Goal: Feedback & Contribution: Leave review/rating

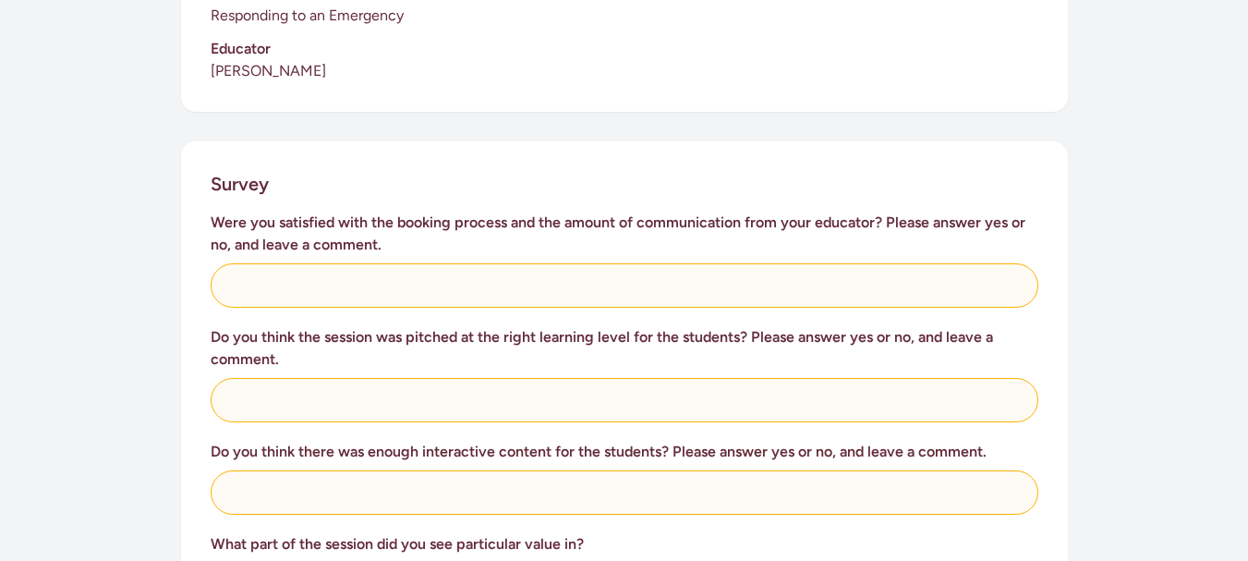
scroll to position [658, 0]
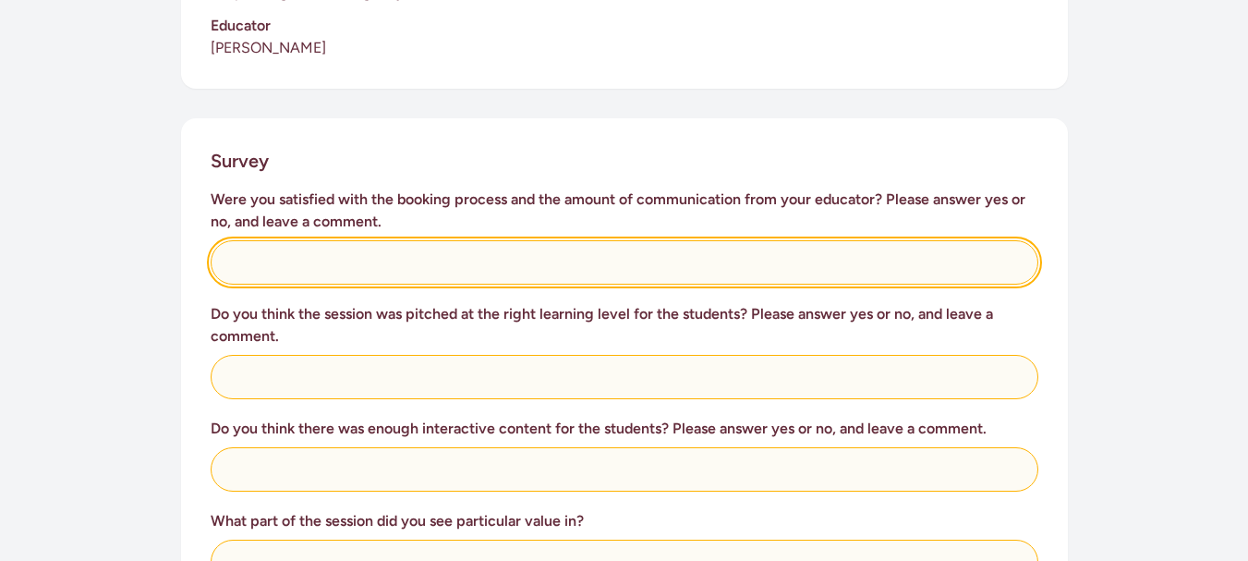
click at [282, 240] on input "text" at bounding box center [625, 262] width 828 height 44
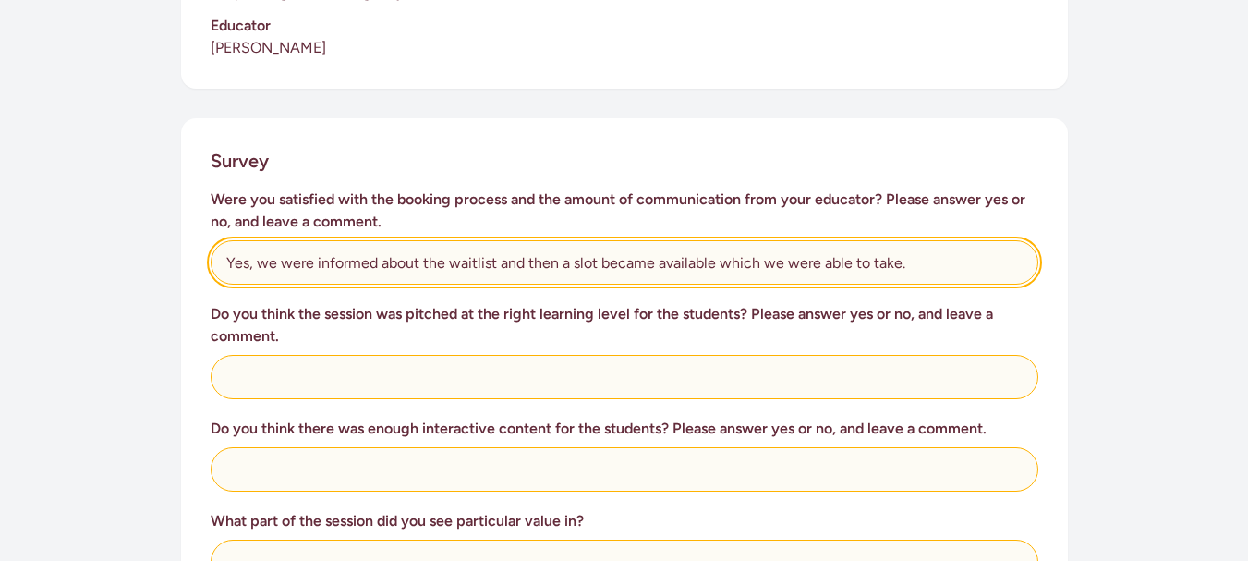
type input "Yes, we were informed about the waitlist and then a slot became available which…"
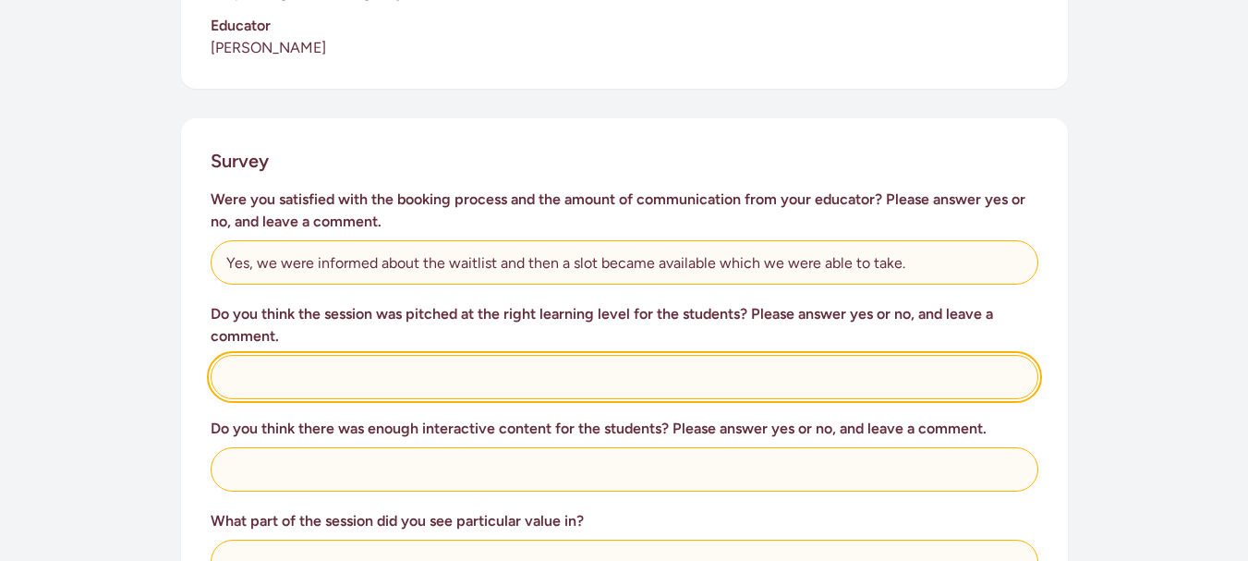
click at [276, 357] on input "text" at bounding box center [625, 377] width 828 height 44
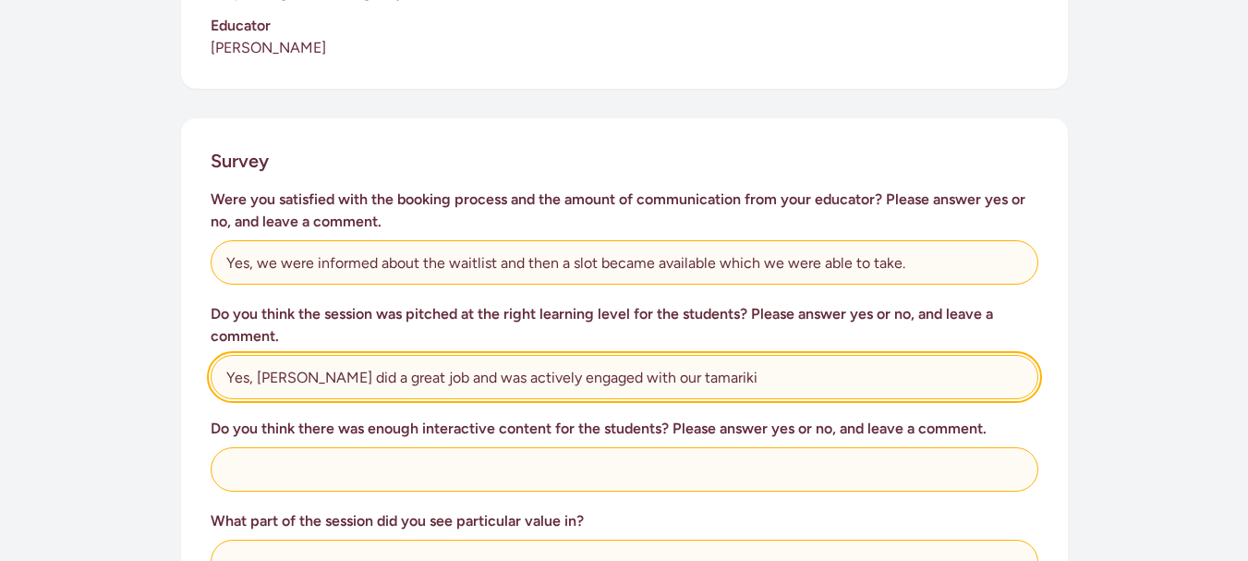
type input "Yes, [PERSON_NAME] did a great job and was actively engaged with our tamariki"
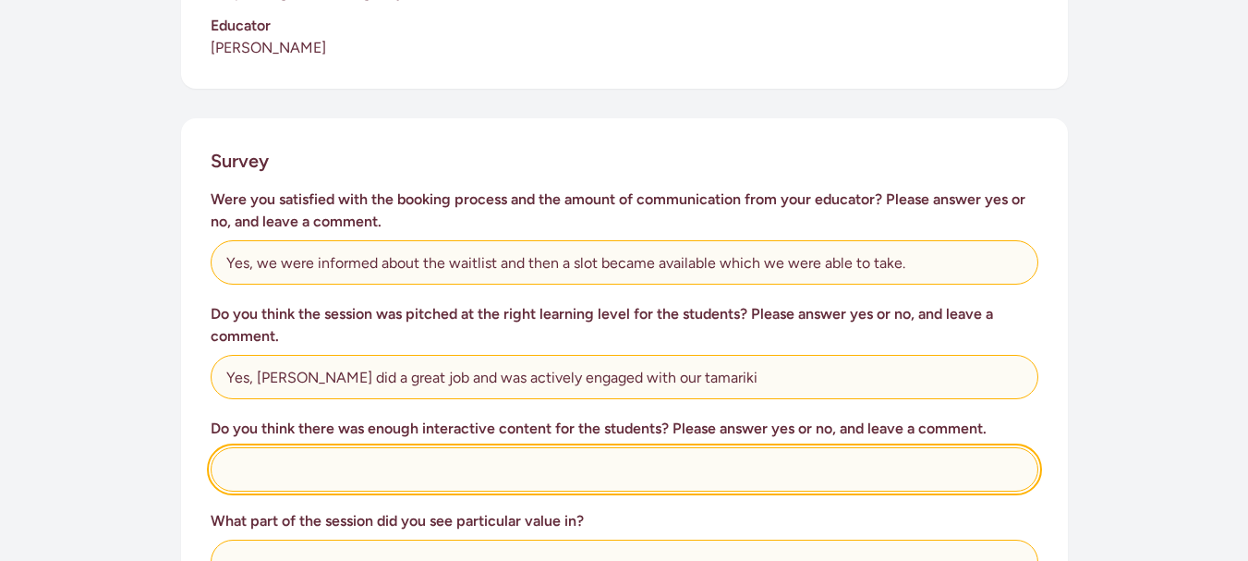
click at [319, 459] on input "text" at bounding box center [625, 469] width 828 height 44
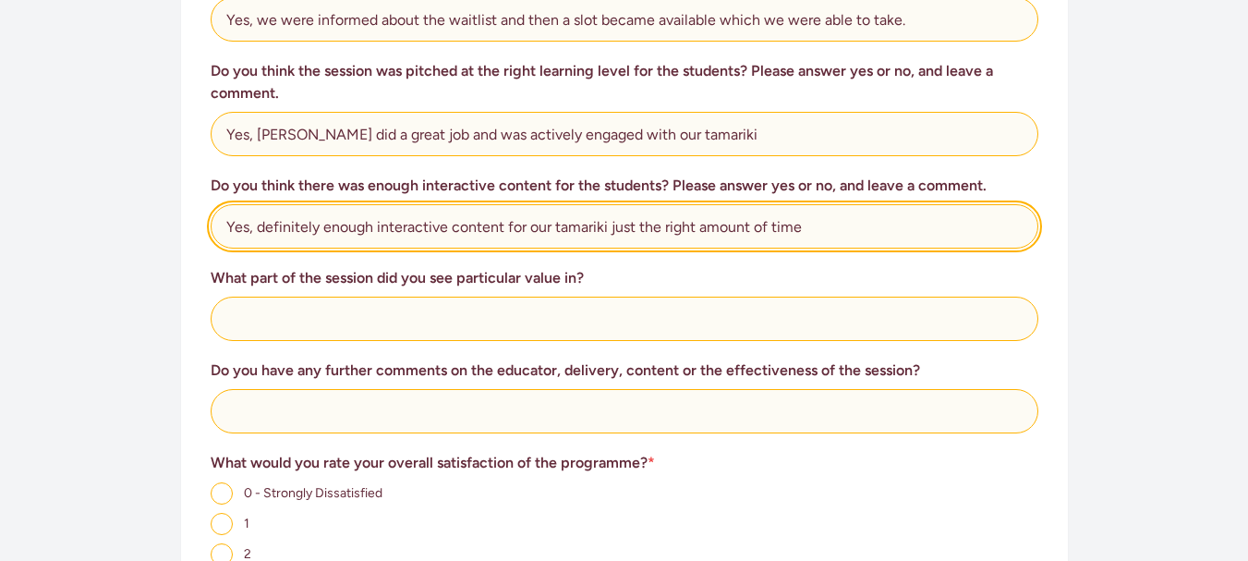
scroll to position [904, 0]
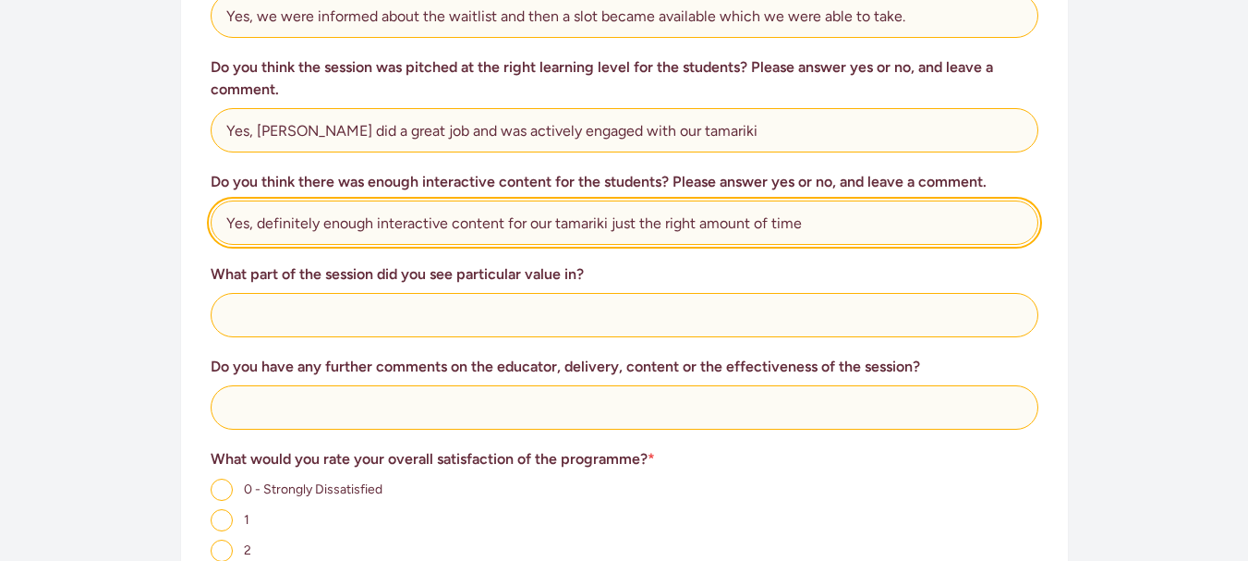
type input "Yes, definitely enough interactive content for our tamariki just the right amou…"
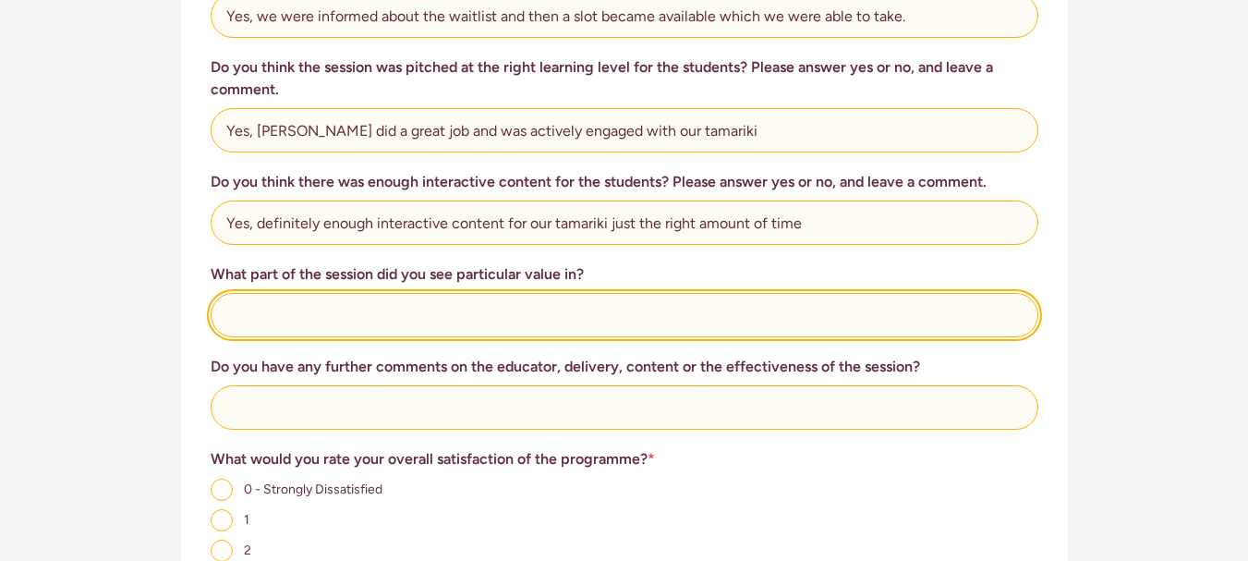
click at [568, 293] on input "text" at bounding box center [625, 315] width 828 height 44
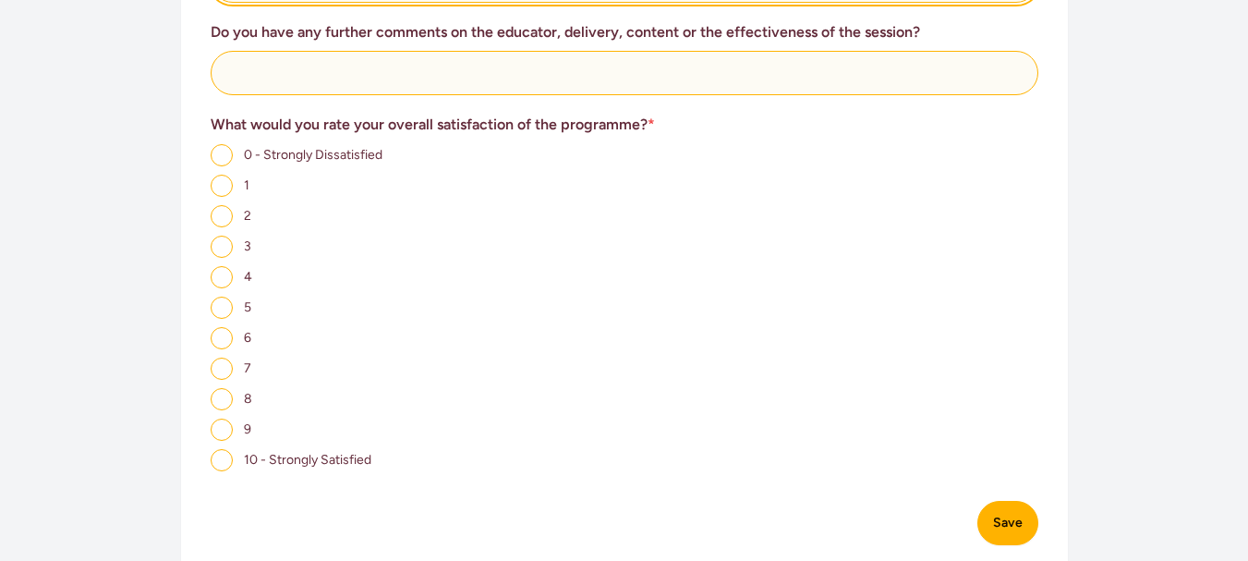
scroll to position [1257, 0]
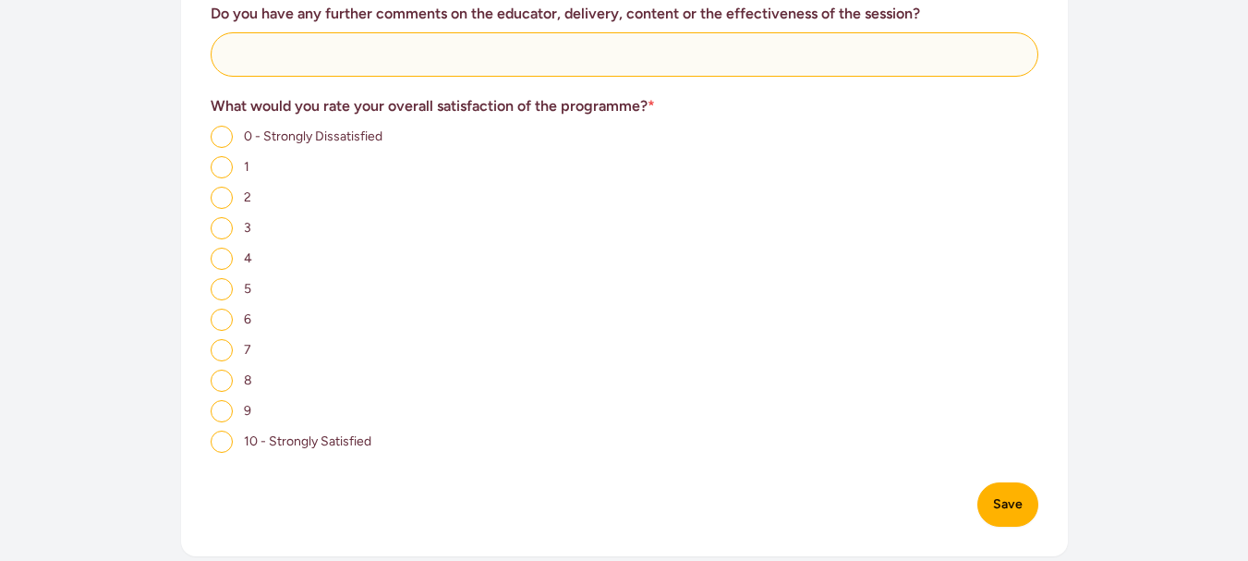
click at [223, 430] on input "10 - Strongly Satisfied" at bounding box center [222, 441] width 22 height 22
radio input "true"
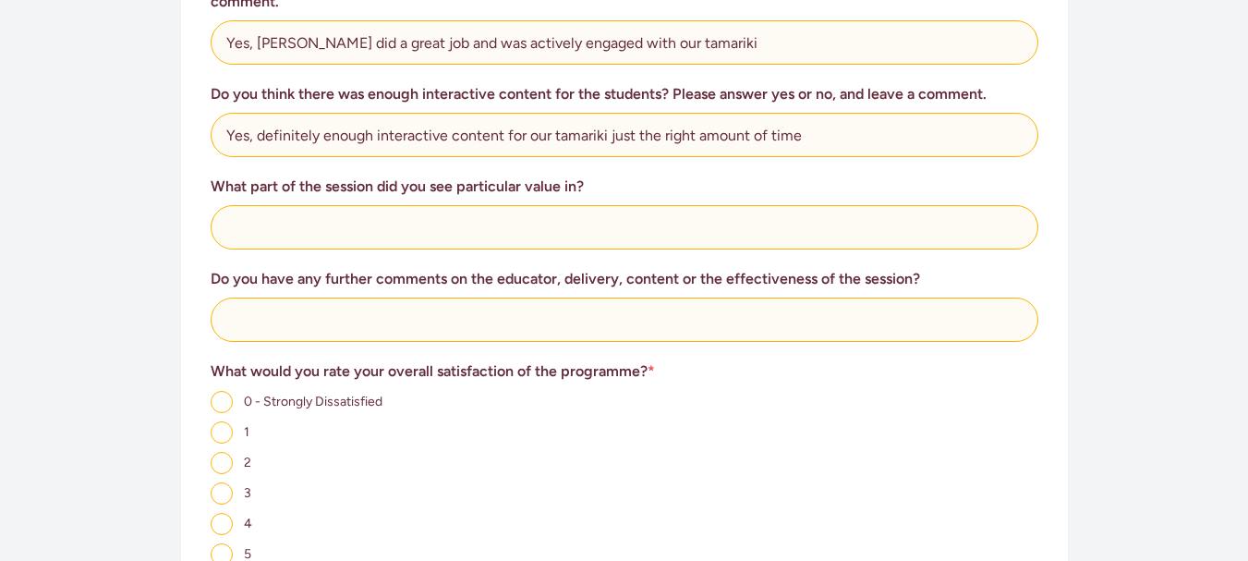
scroll to position [976, 0]
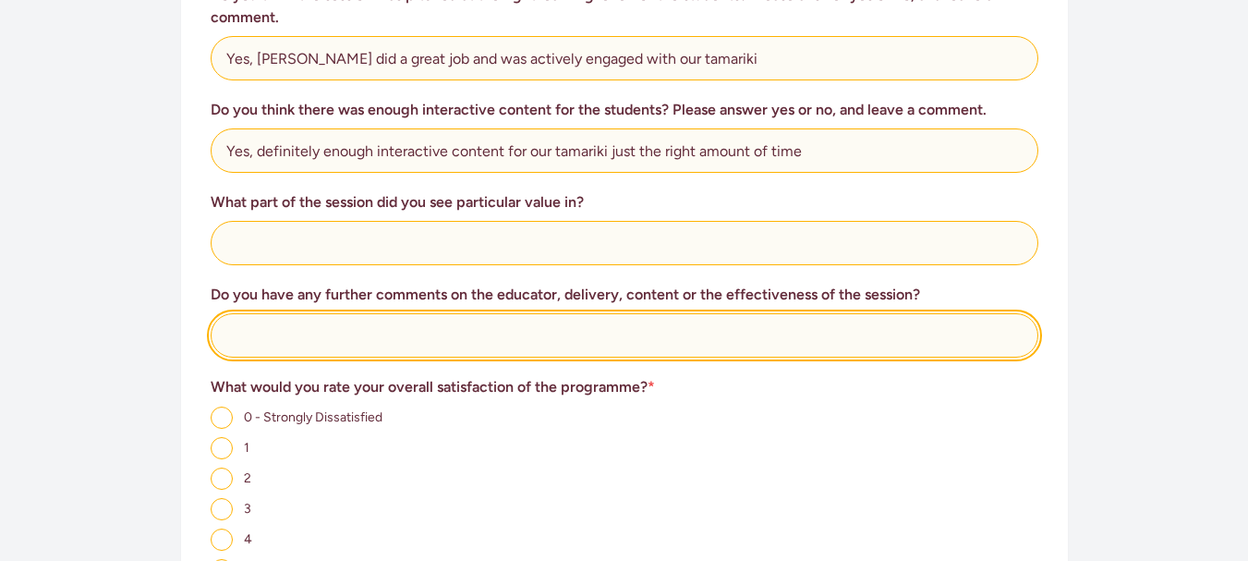
click at [367, 320] on input "text" at bounding box center [625, 335] width 828 height 44
type input "Great enthusiasm and interaction with our tamariki"
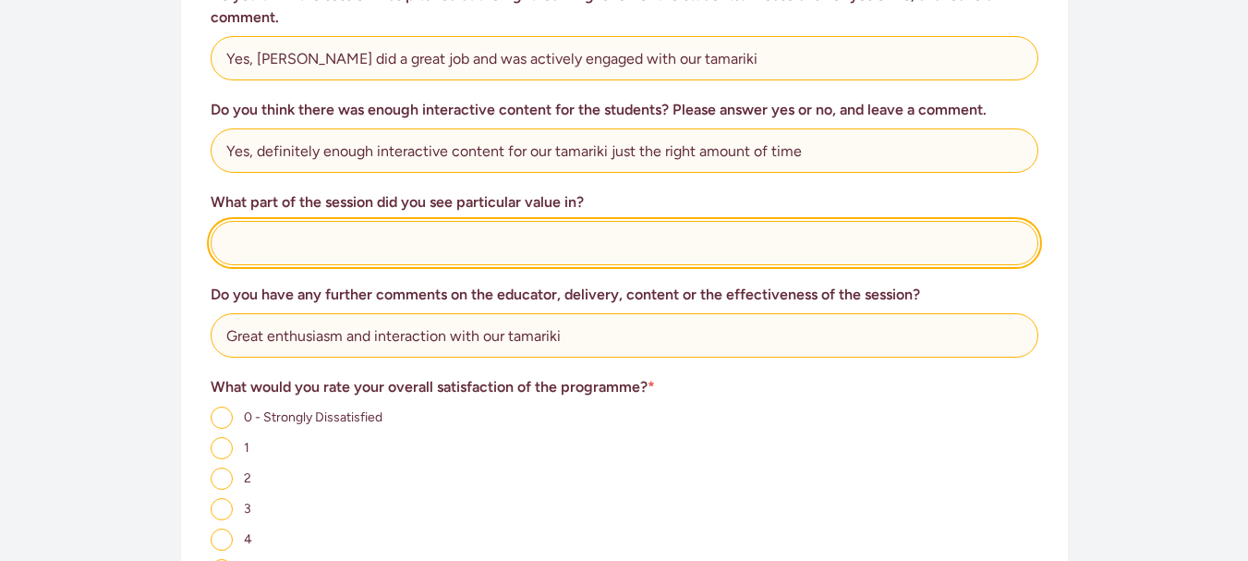
click at [266, 228] on input "text" at bounding box center [625, 243] width 828 height 44
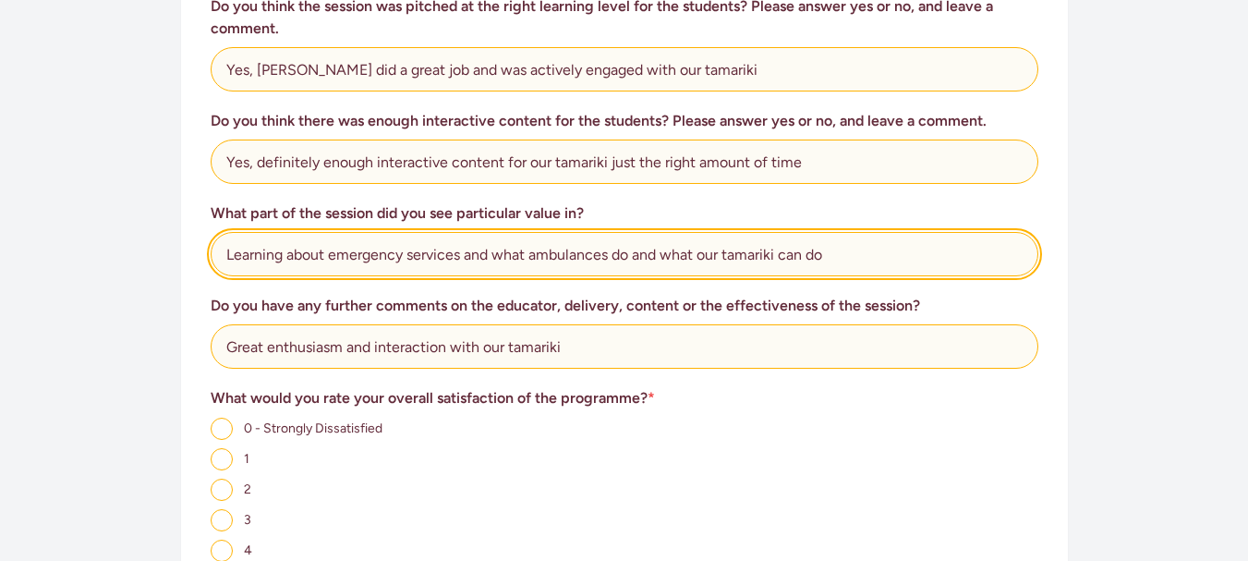
scroll to position [973, 0]
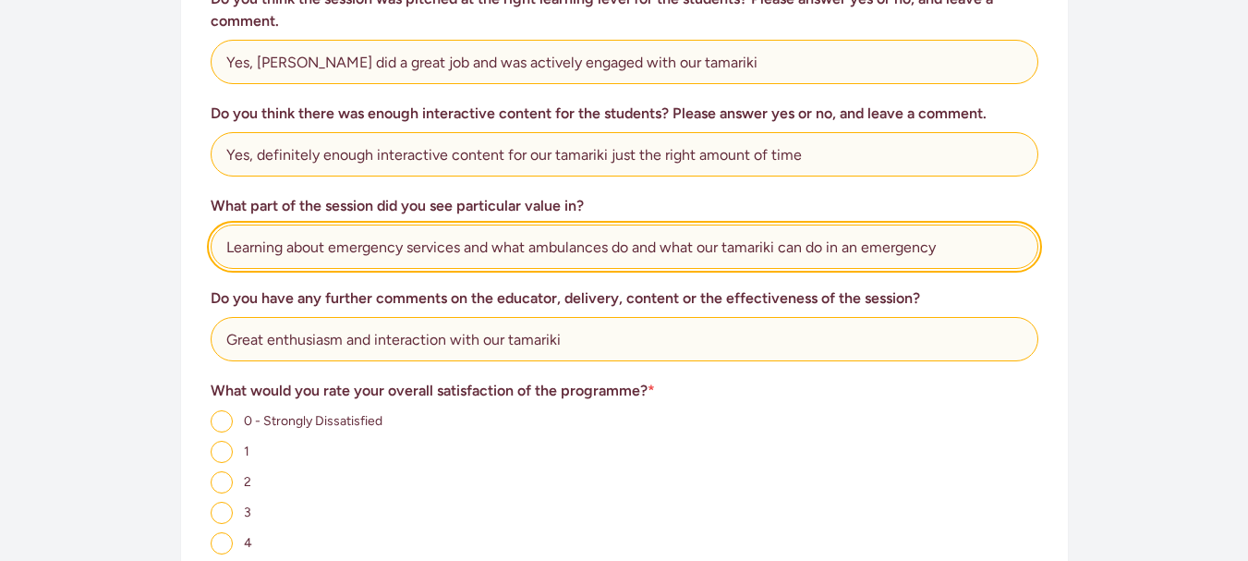
type input "Learning about emergency services and what ambulances do and what our tamariki …"
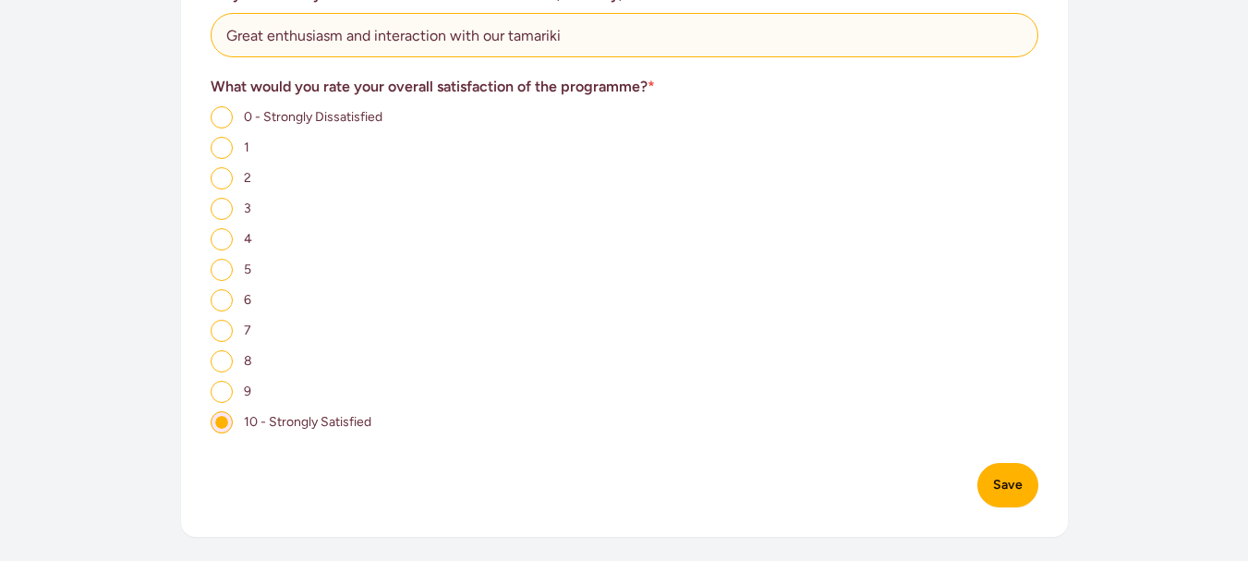
scroll to position [1288, 0]
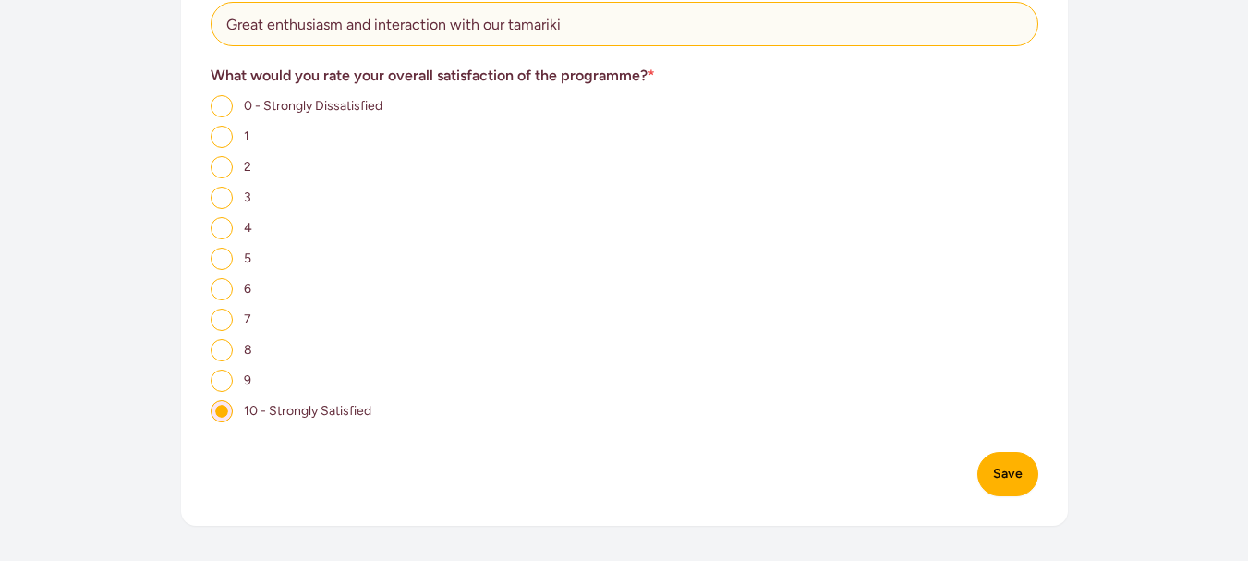
click at [1002, 452] on button "Save" at bounding box center [1007, 474] width 61 height 44
